Goal: Check status: Check status

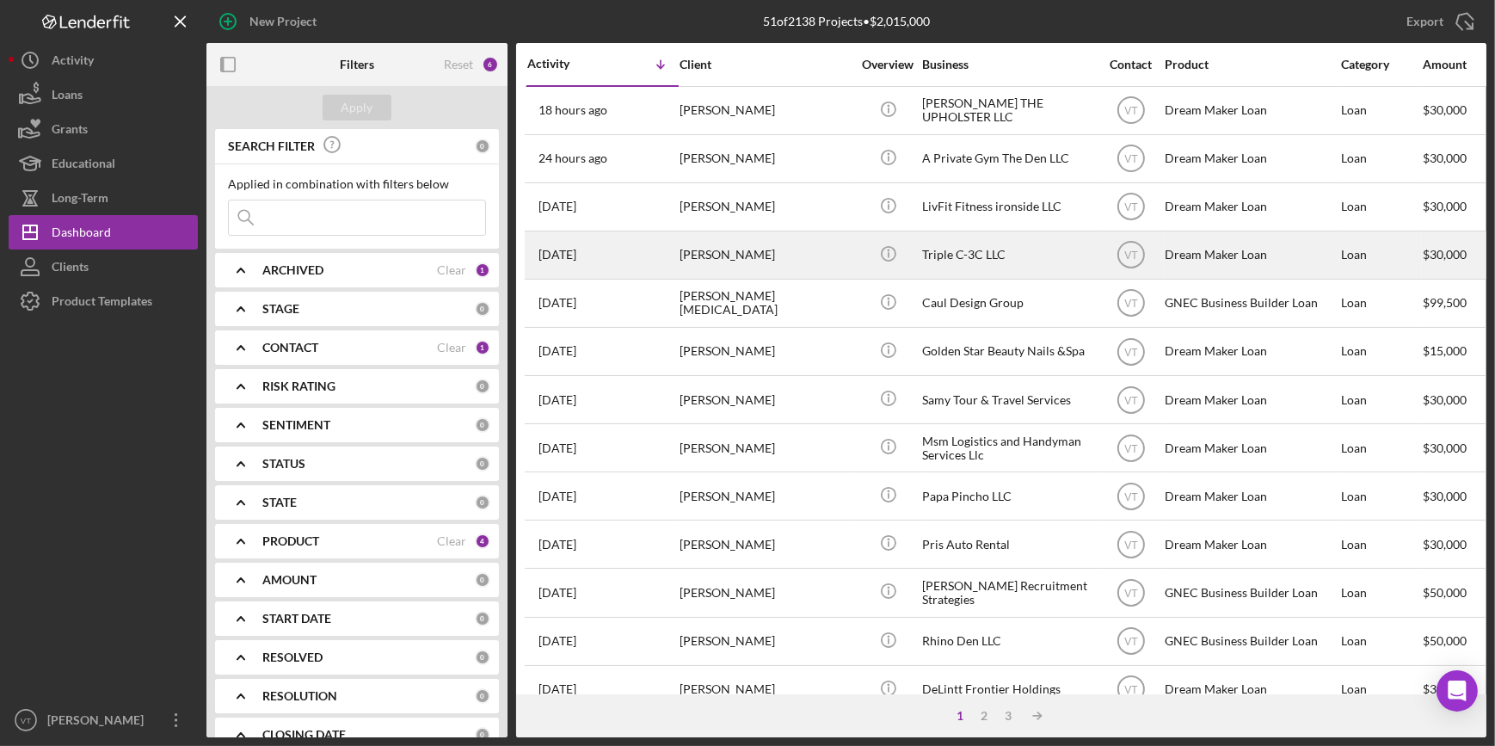
click at [714, 260] on div "[PERSON_NAME]" at bounding box center [766, 255] width 172 height 46
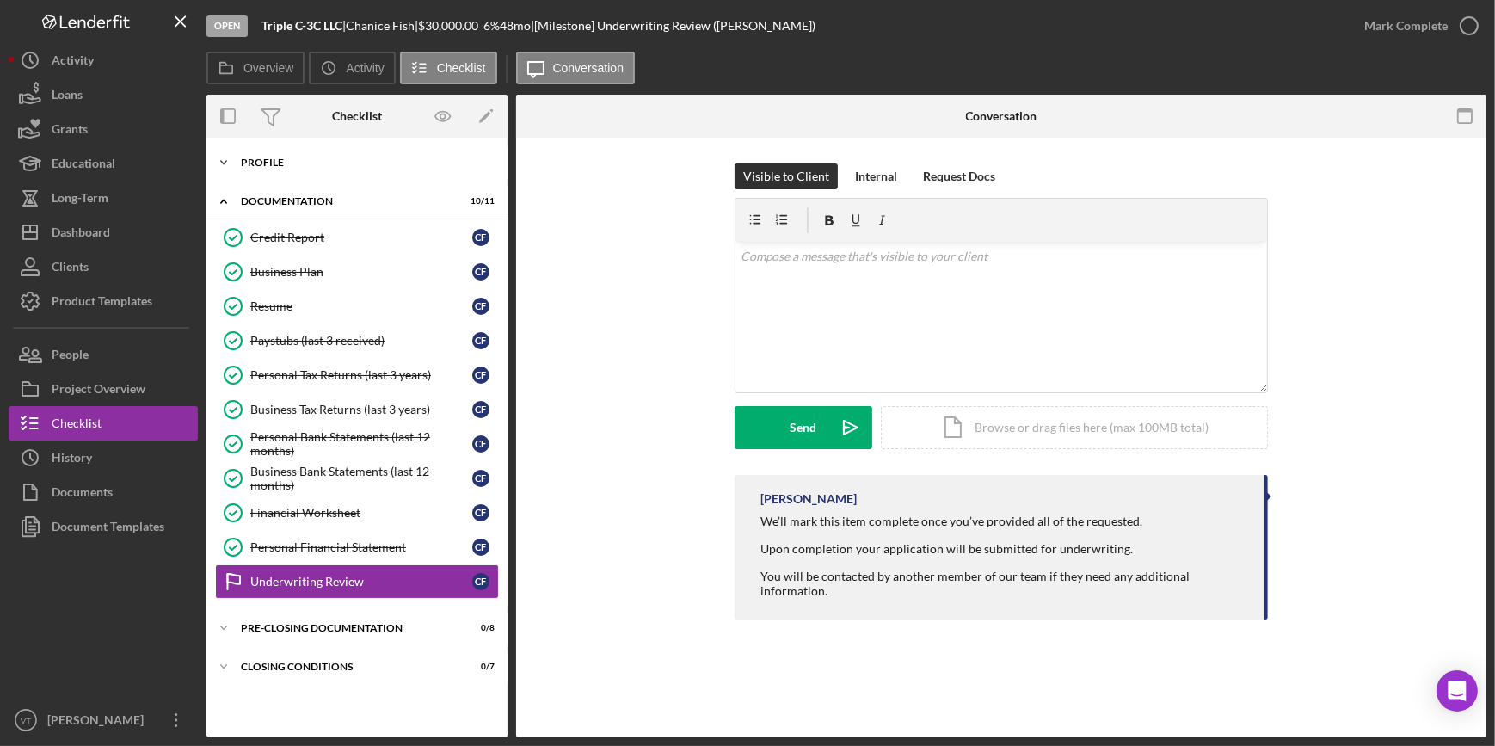
click at [210, 156] on icon "Icon/Expander" at bounding box center [224, 162] width 34 height 34
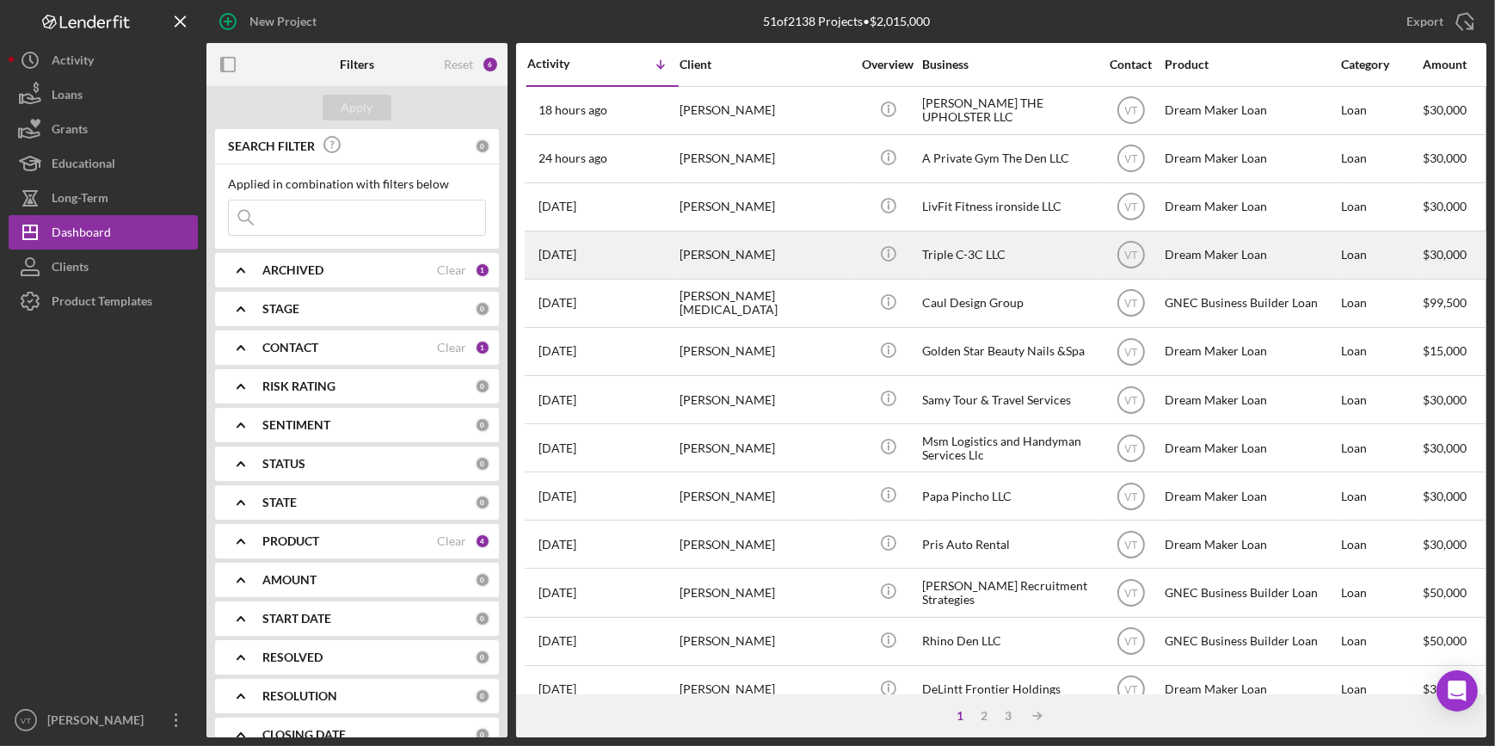
click at [773, 257] on div "[PERSON_NAME]" at bounding box center [766, 255] width 172 height 46
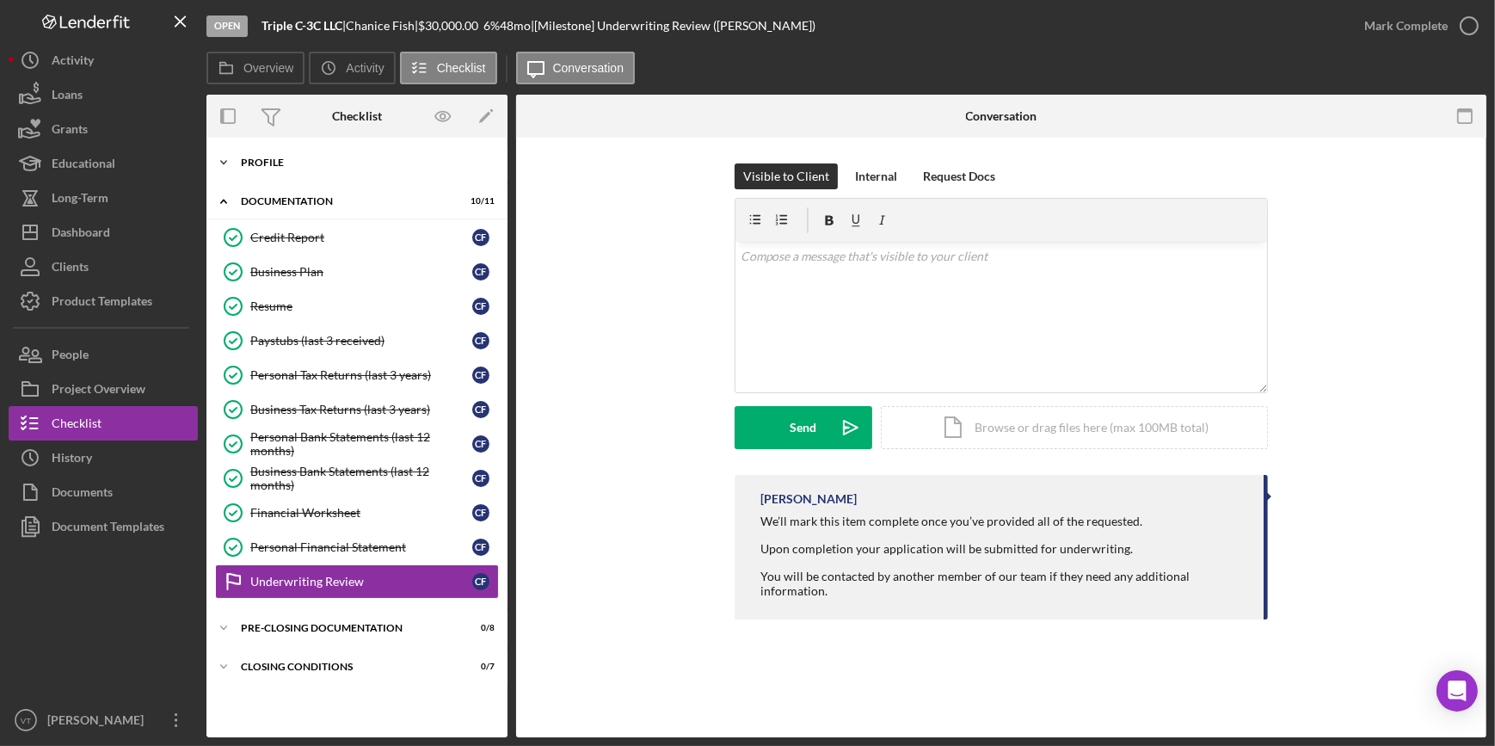
click at [230, 146] on icon "Icon/Expander" at bounding box center [224, 162] width 34 height 34
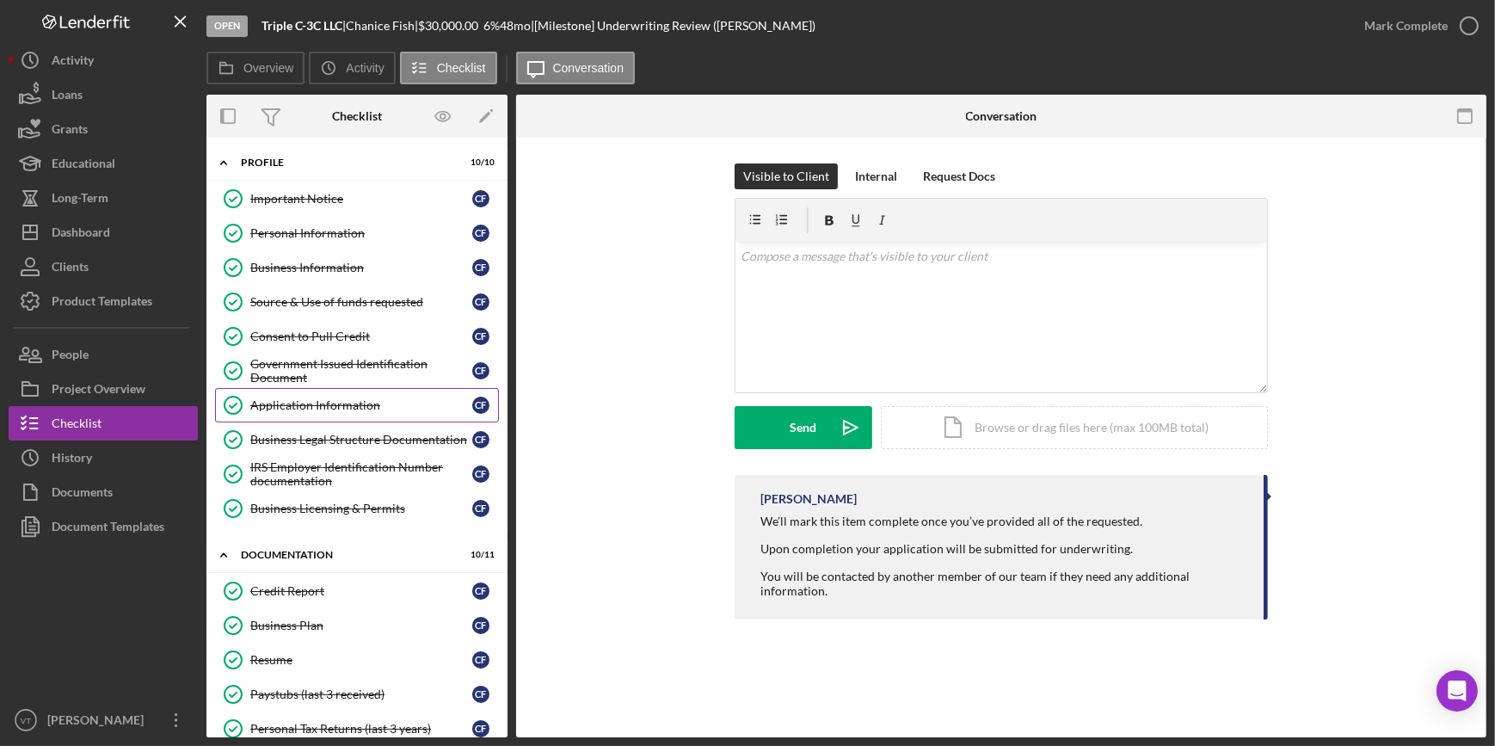
click at [295, 399] on div "Application Information" at bounding box center [361, 405] width 222 height 14
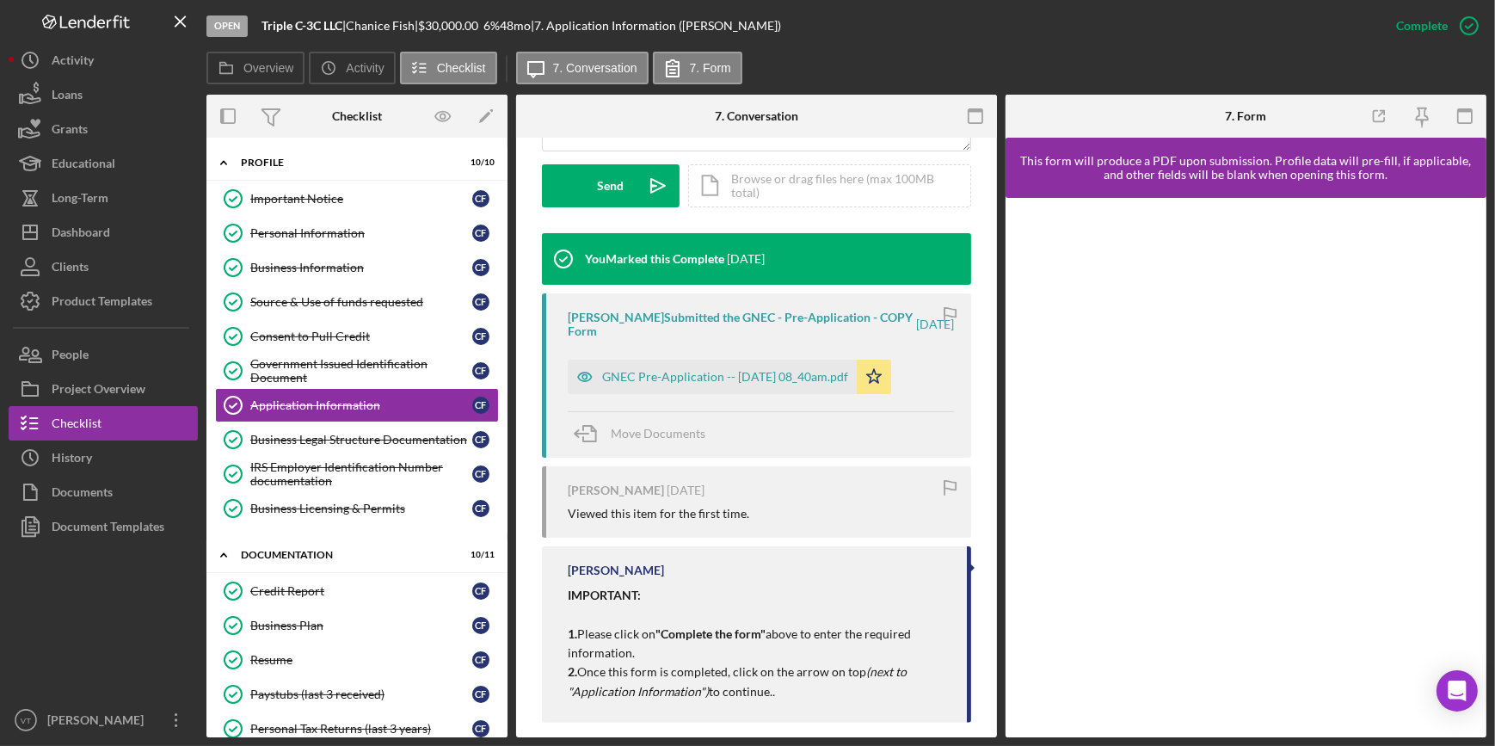
scroll to position [516, 0]
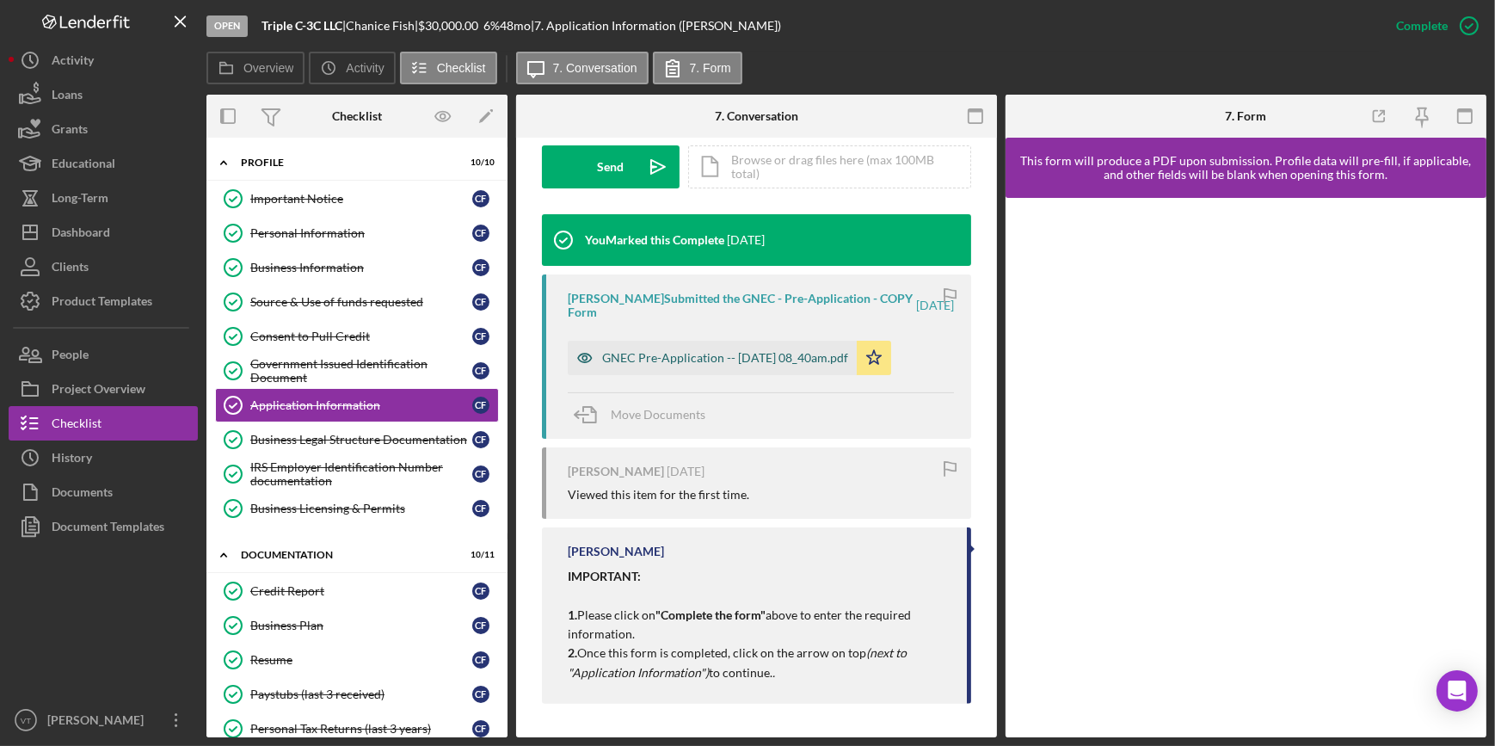
click at [671, 355] on div "GNEC Pre-Application -- 2025-08-05 08_40am.pdf" at bounding box center [725, 358] width 246 height 14
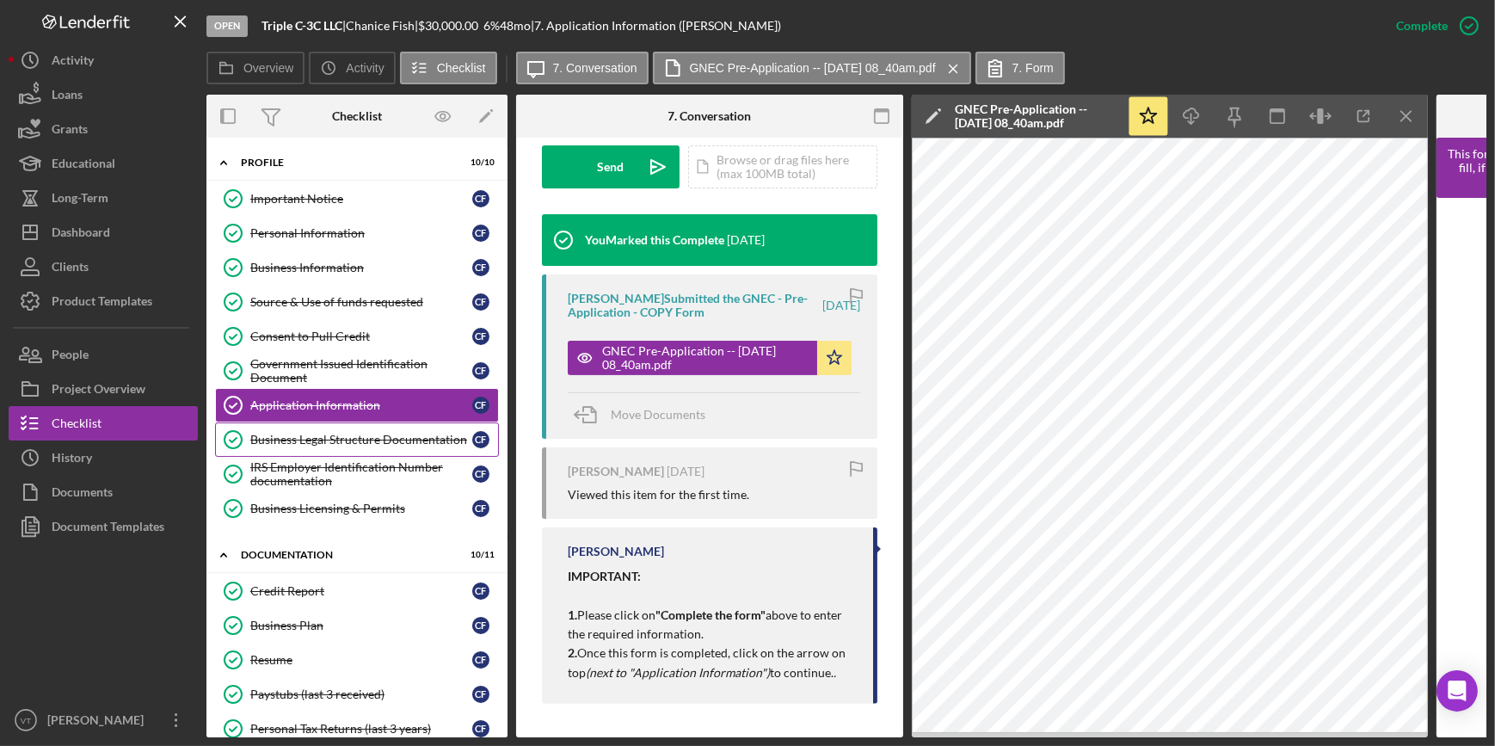
click at [270, 442] on div "Business Legal Structure Documentation" at bounding box center [361, 440] width 222 height 14
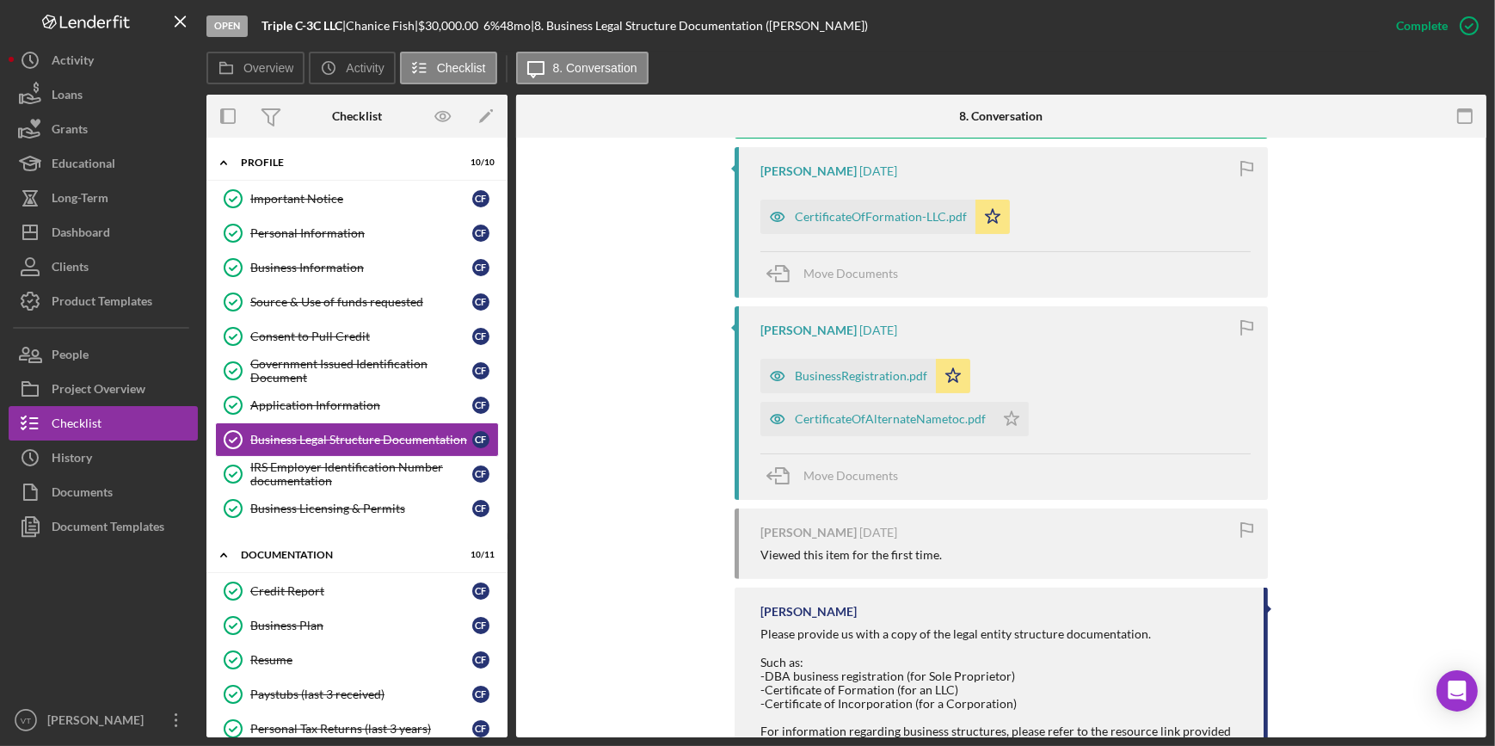
scroll to position [626, 0]
click at [836, 381] on div "BusinessRegistration.pdf" at bounding box center [861, 375] width 133 height 14
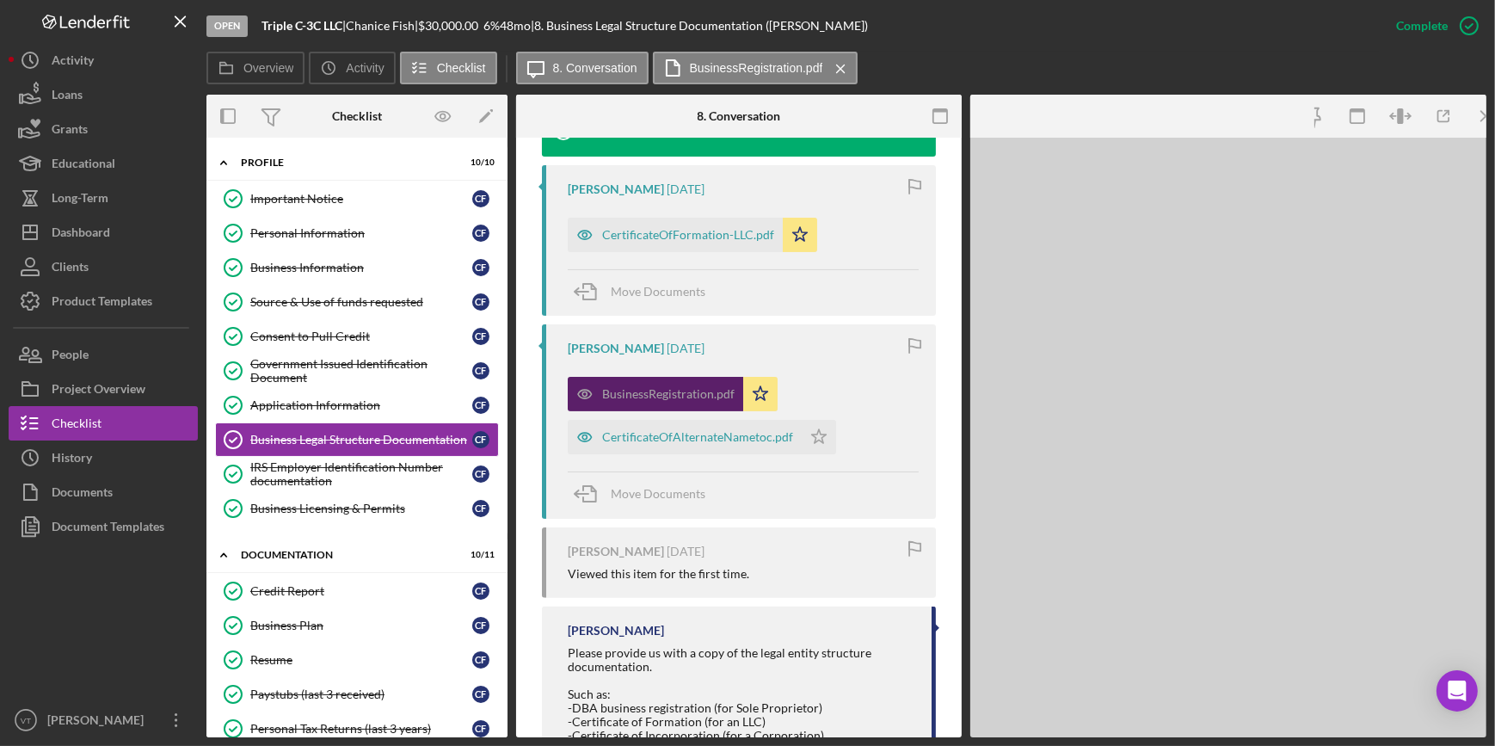
scroll to position [645, 0]
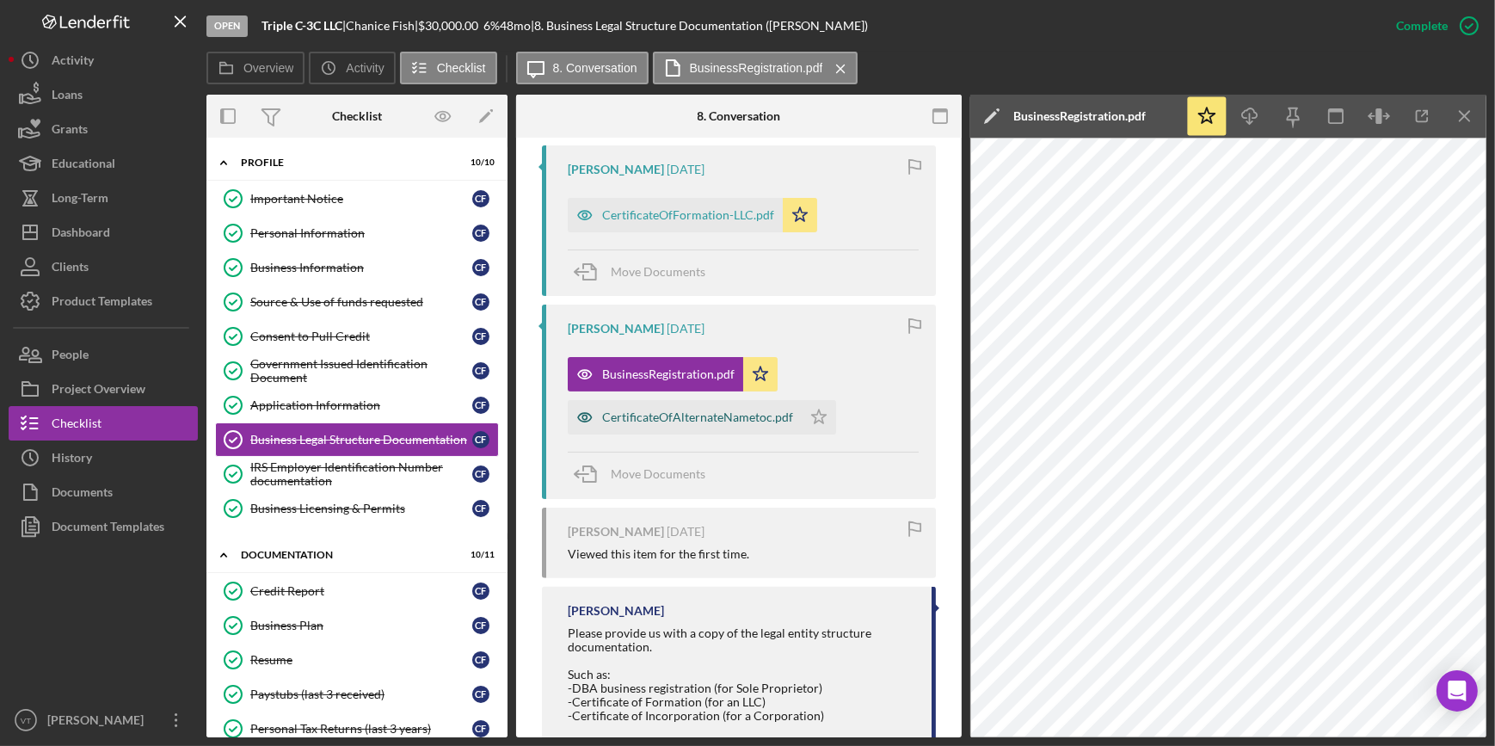
click at [736, 416] on div "CertificateOfAlternateNametoc.pdf" at bounding box center [697, 417] width 191 height 14
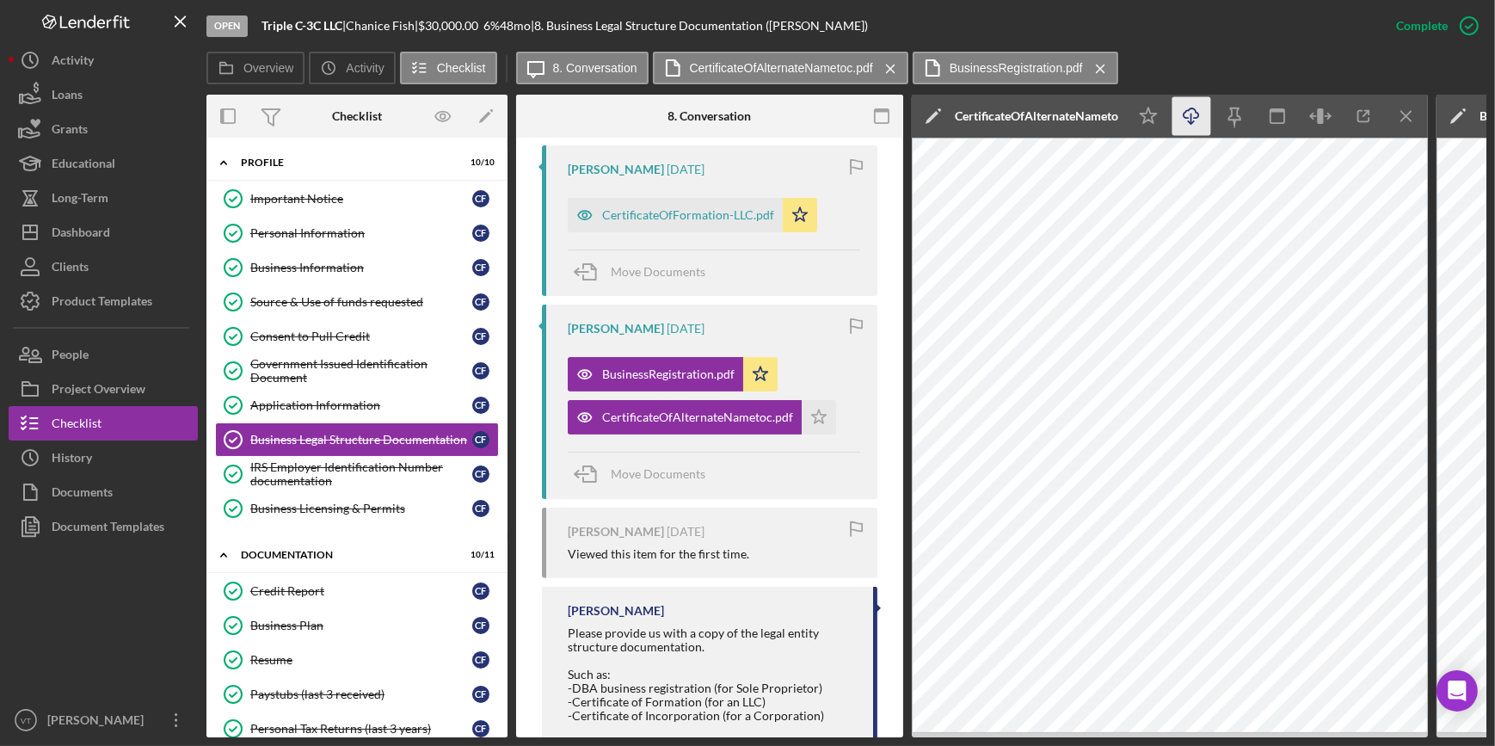
click at [1194, 114] on icon "Icon/Download" at bounding box center [1192, 116] width 39 height 39
